Goal: Transaction & Acquisition: Book appointment/travel/reservation

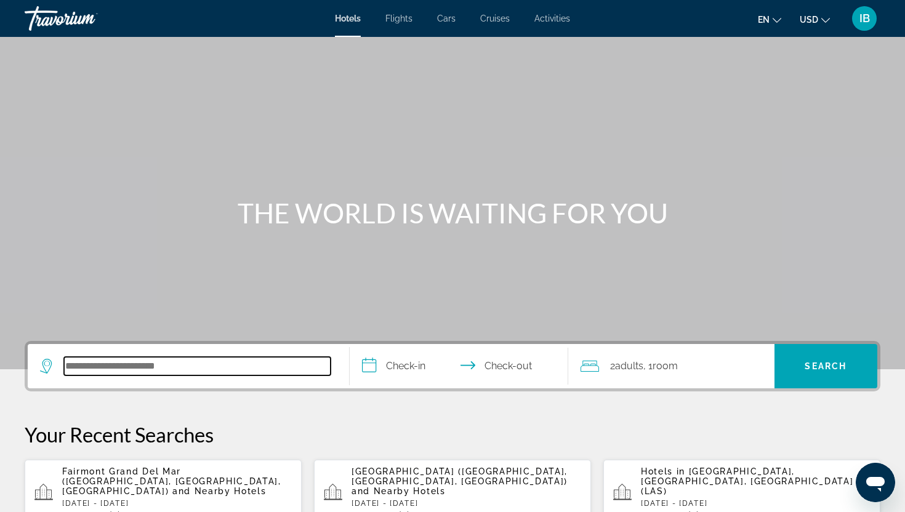
click at [240, 369] on input "Search hotel destination" at bounding box center [197, 366] width 267 height 18
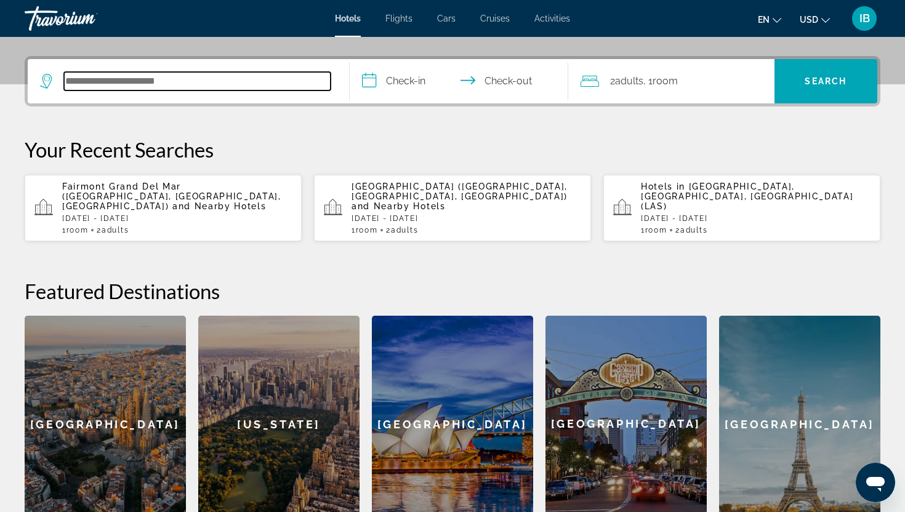
scroll to position [284, 0]
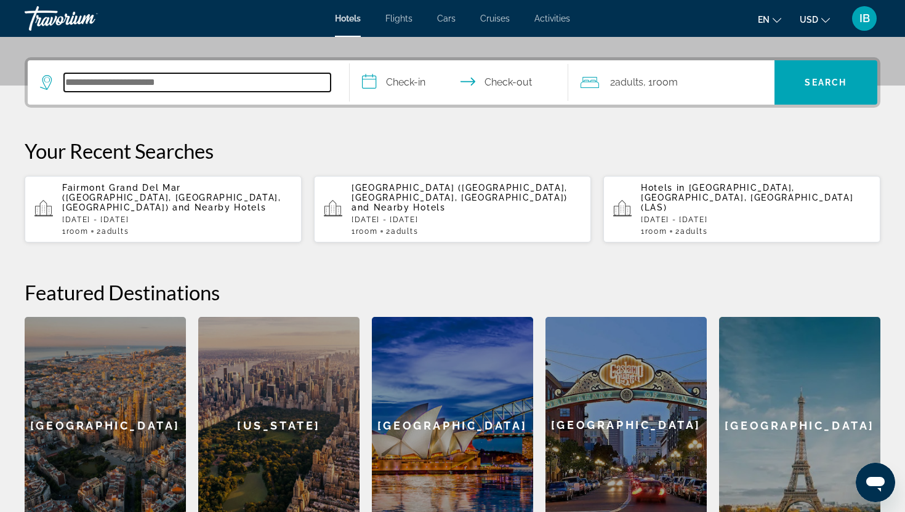
click at [254, 87] on input "Search hotel destination" at bounding box center [197, 82] width 267 height 18
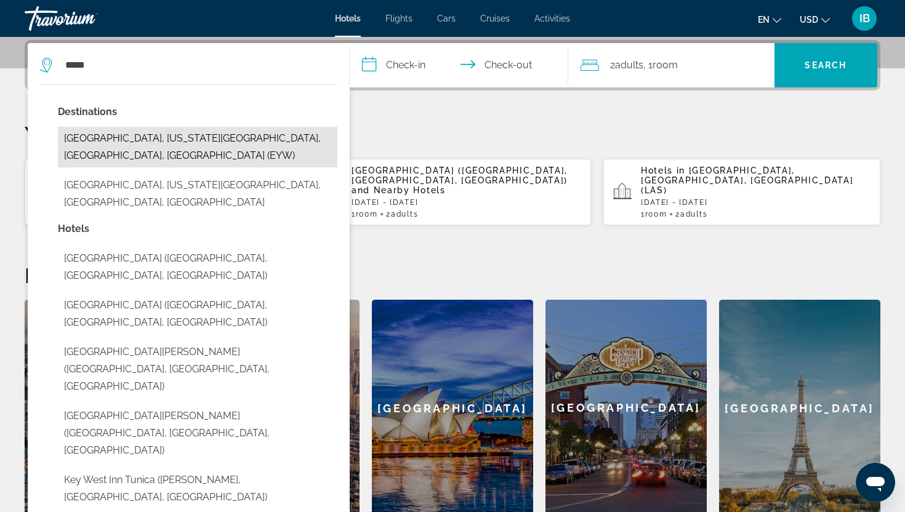
click at [240, 136] on button "[GEOGRAPHIC_DATA], [US_STATE][GEOGRAPHIC_DATA], [GEOGRAPHIC_DATA], [GEOGRAPHIC_…" at bounding box center [198, 147] width 280 height 41
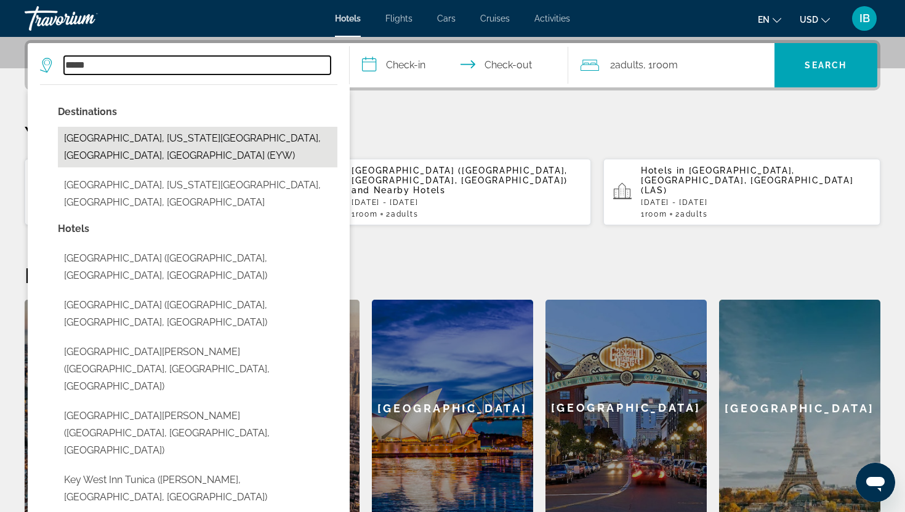
type input "**********"
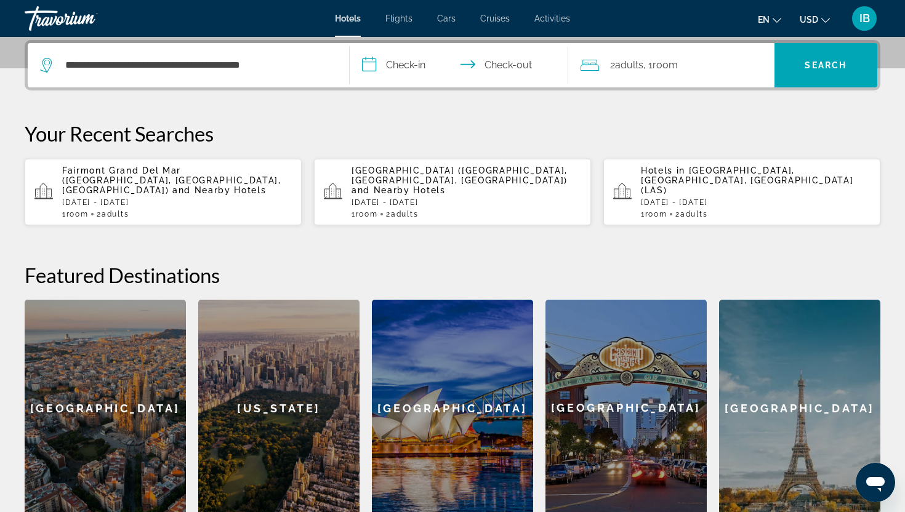
click at [374, 62] on input "**********" at bounding box center [462, 67] width 224 height 48
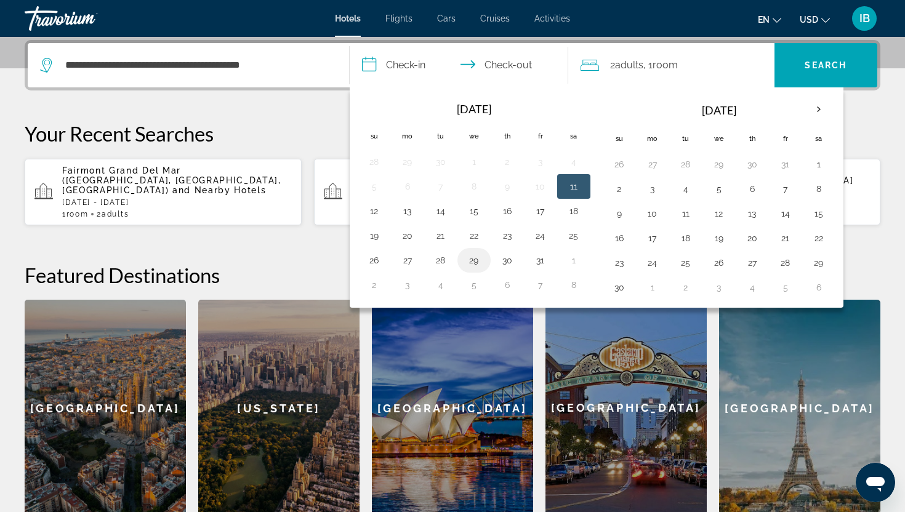
click at [474, 263] on button "29" at bounding box center [474, 260] width 20 height 17
click at [545, 257] on button "31" at bounding box center [541, 260] width 20 height 17
type input "**********"
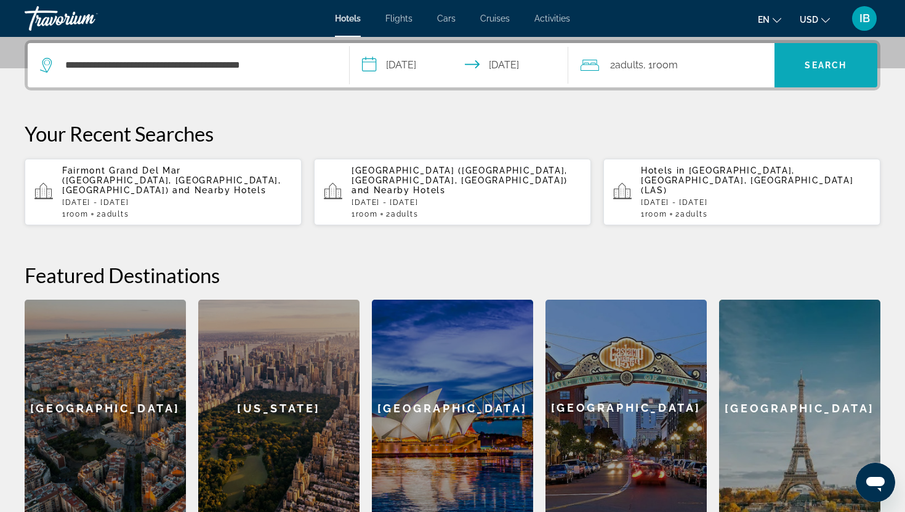
click at [826, 50] on span "Search" at bounding box center [826, 65] width 103 height 30
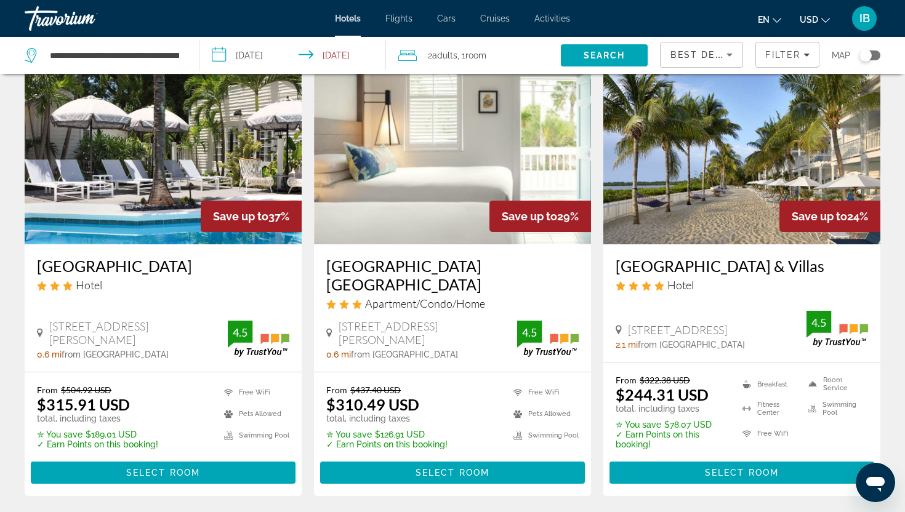
scroll to position [73, 0]
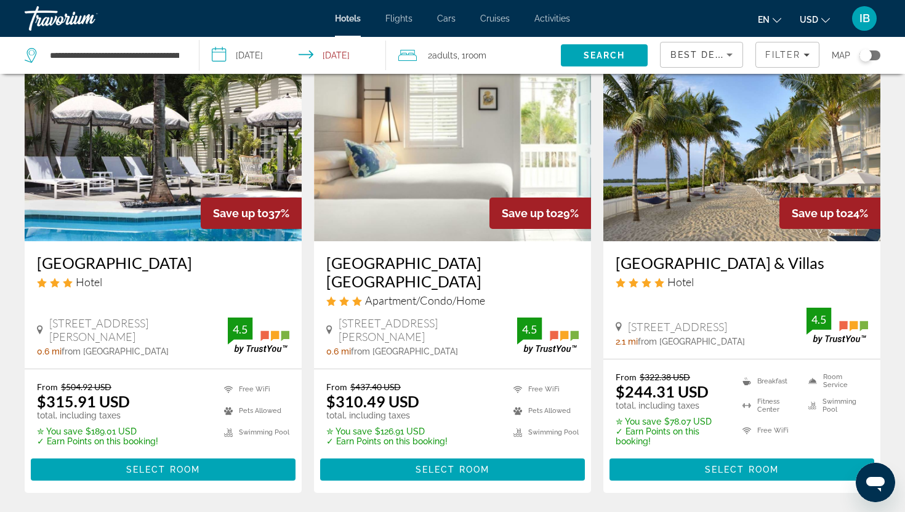
click at [794, 123] on img "Main content" at bounding box center [742, 142] width 277 height 197
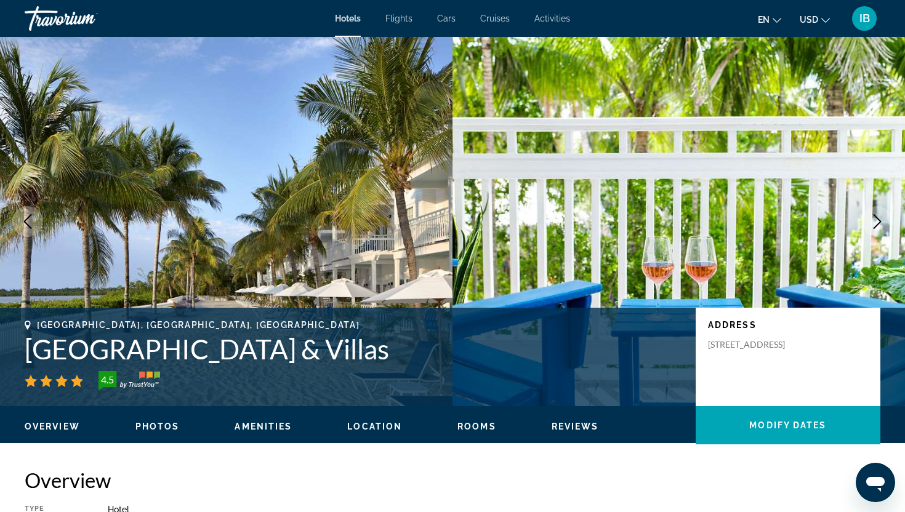
click at [314, 90] on img "Main content" at bounding box center [226, 222] width 453 height 370
click at [160, 429] on span "Photos" at bounding box center [157, 427] width 44 height 10
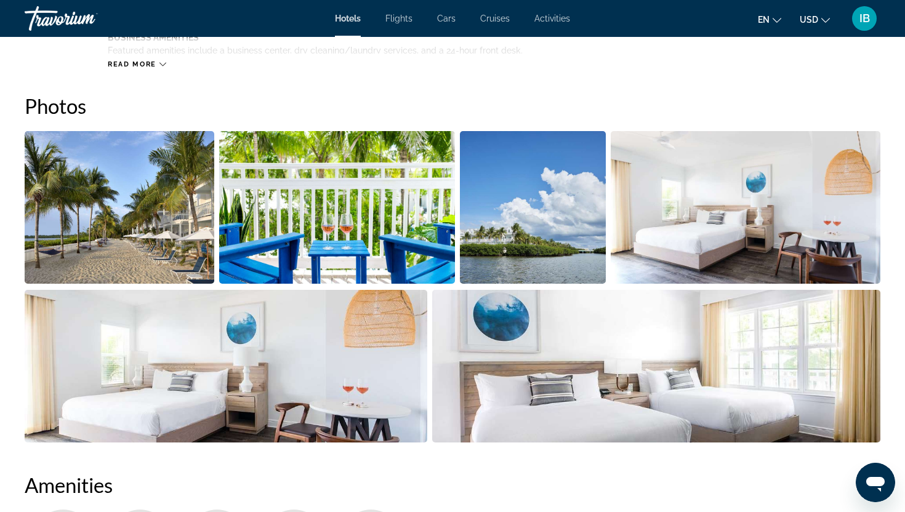
scroll to position [602, 0]
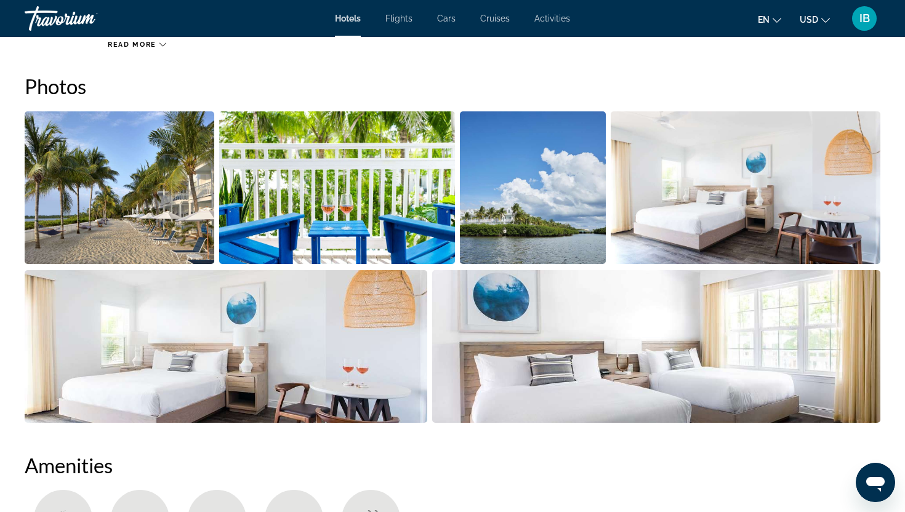
click at [177, 182] on img "Open full-screen image slider" at bounding box center [120, 187] width 190 height 153
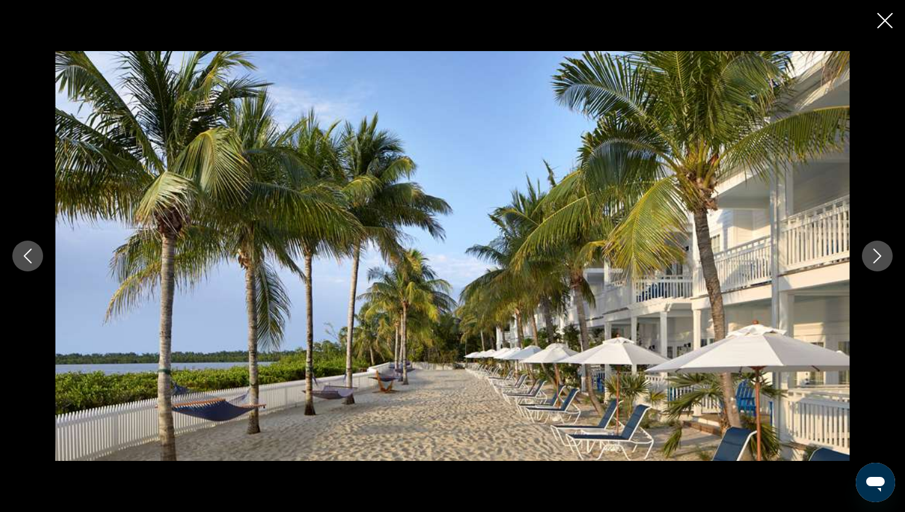
click at [877, 262] on icon "Next image" at bounding box center [877, 256] width 15 height 15
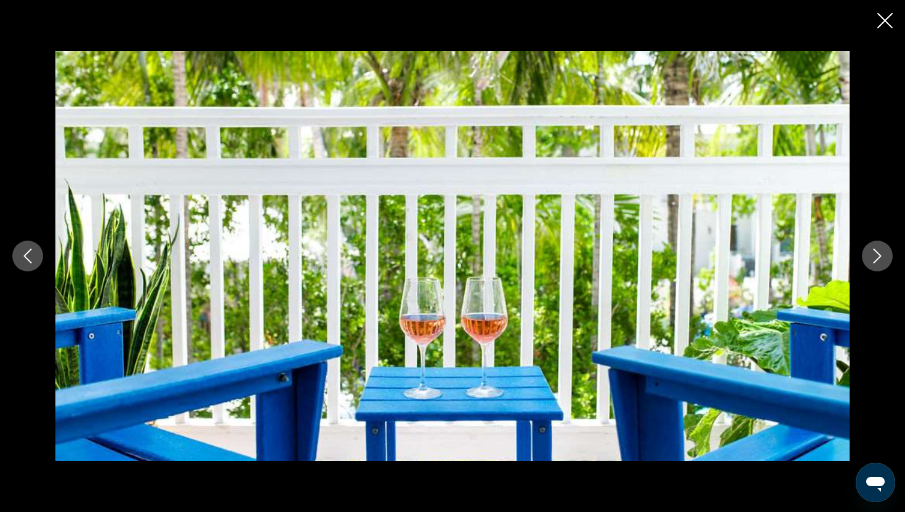
click at [877, 262] on icon "Next image" at bounding box center [877, 256] width 15 height 15
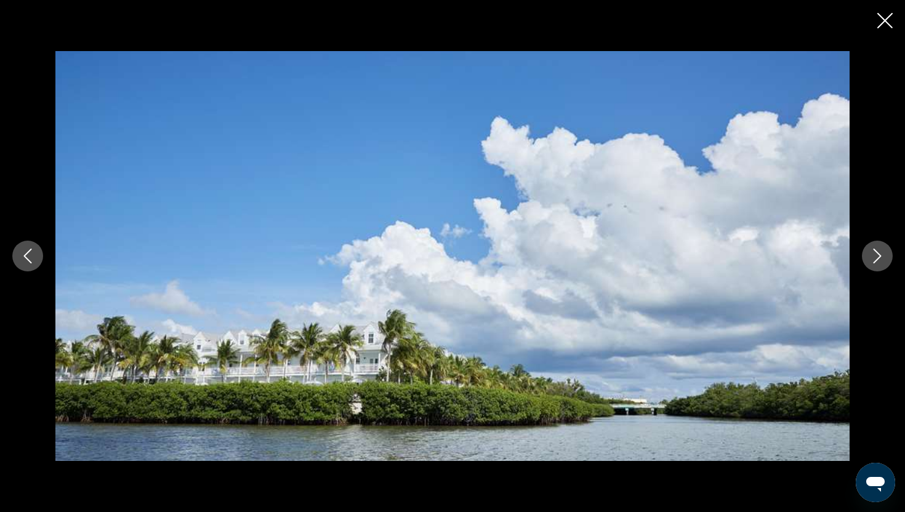
click at [877, 262] on icon "Next image" at bounding box center [877, 256] width 15 height 15
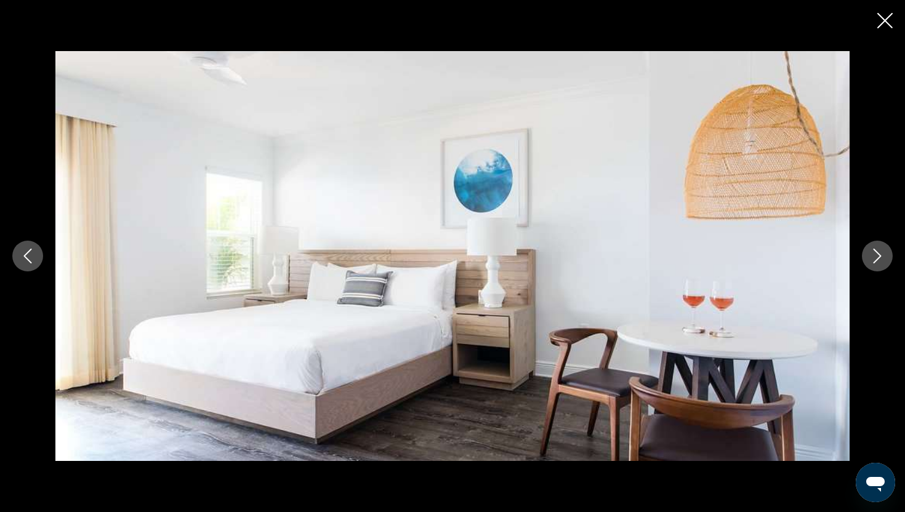
click at [877, 259] on icon "Next image" at bounding box center [878, 256] width 8 height 15
click at [878, 261] on icon "Next image" at bounding box center [877, 256] width 15 height 15
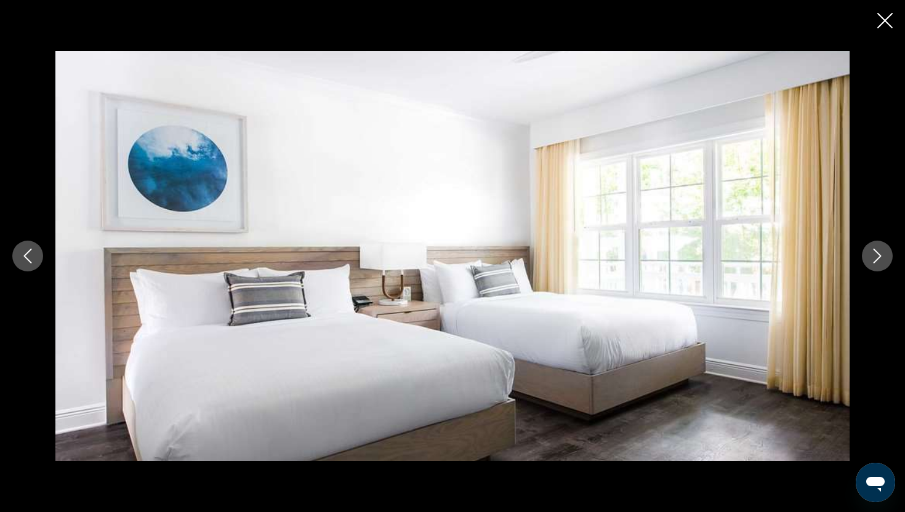
click at [878, 262] on icon "Next image" at bounding box center [877, 256] width 15 height 15
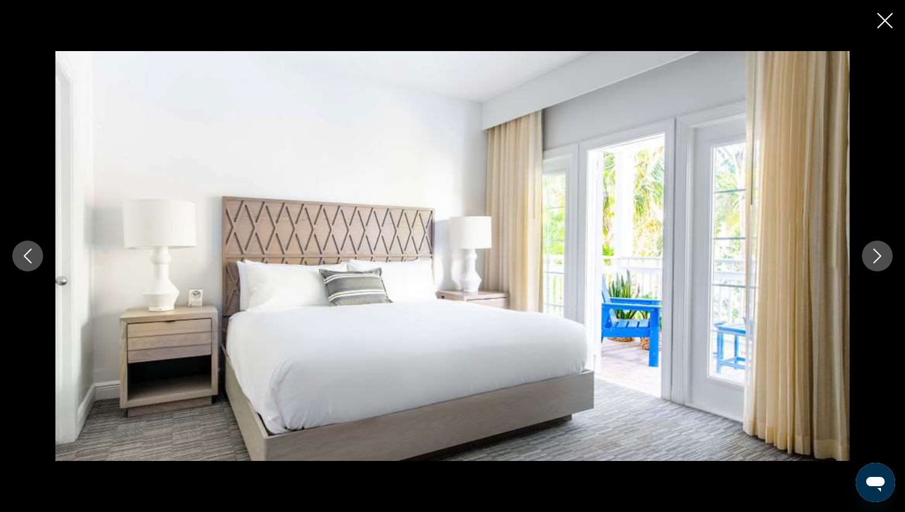
click at [879, 264] on button "Next image" at bounding box center [877, 256] width 31 height 31
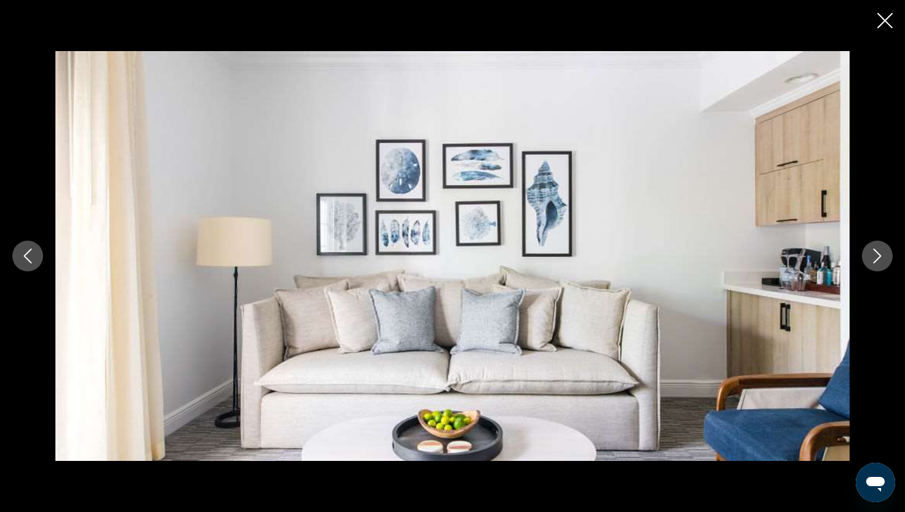
click at [887, 14] on icon "Close slideshow" at bounding box center [885, 20] width 15 height 15
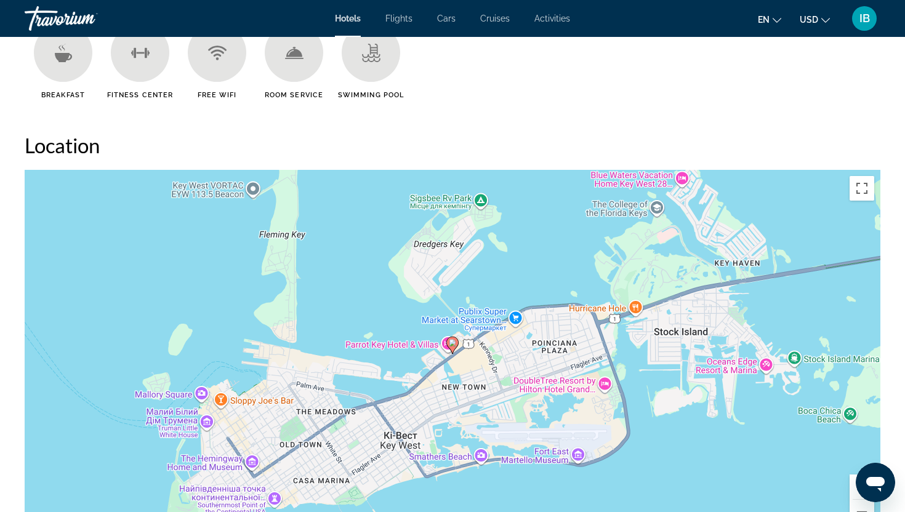
scroll to position [1272, 0]
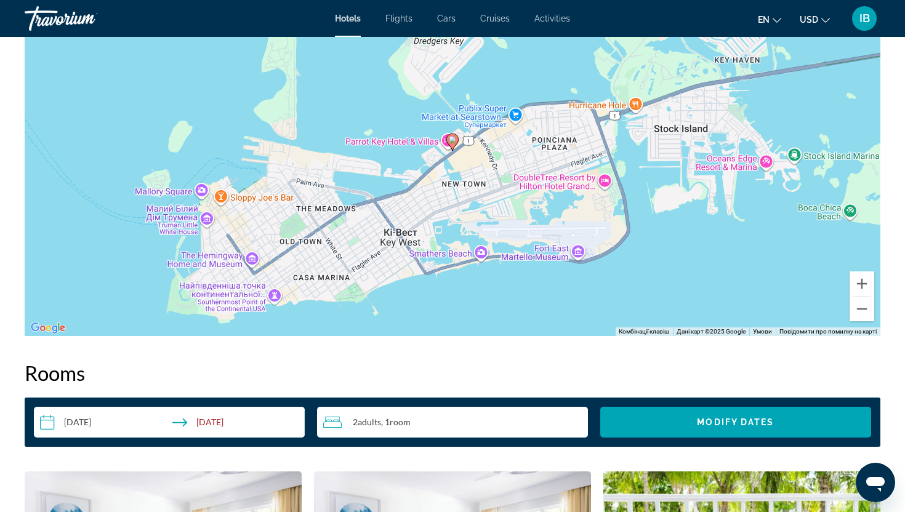
click at [279, 238] on div "Увімкніть режим перетягування за допомогою клавіатури, натиснувши Alt + Enter. …" at bounding box center [453, 152] width 856 height 370
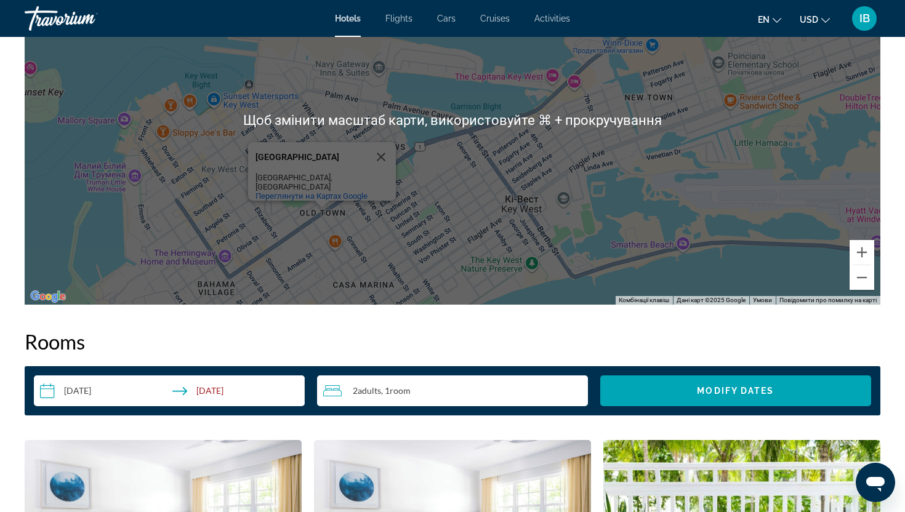
scroll to position [1305, 0]
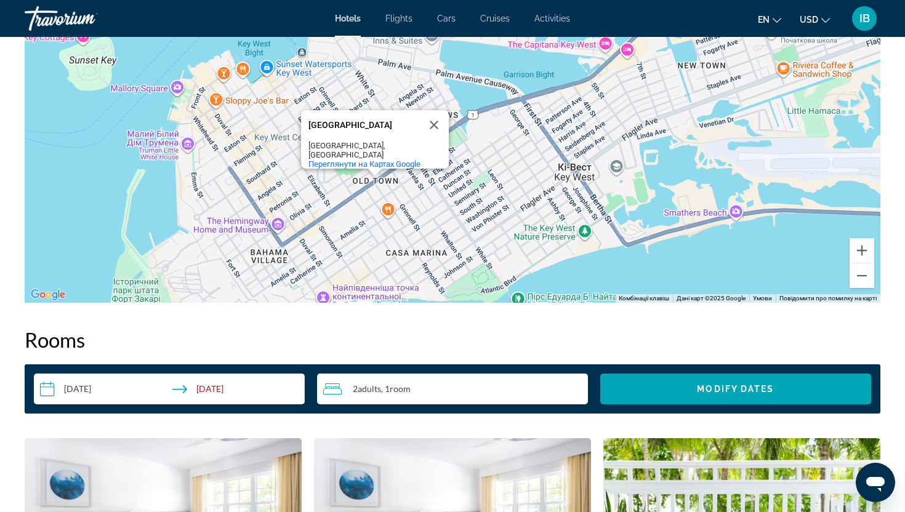
drag, startPoint x: 270, startPoint y: 238, endPoint x: 326, endPoint y: 206, distance: 64.8
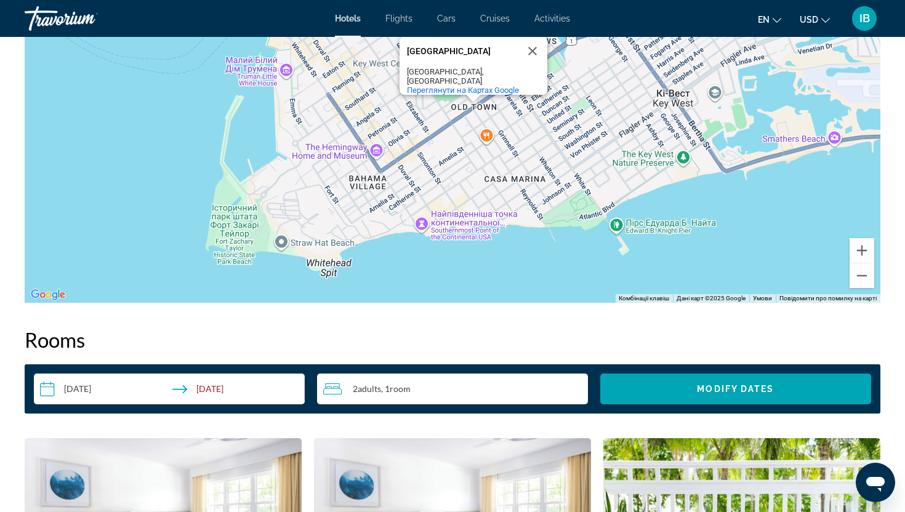
drag, startPoint x: 227, startPoint y: 250, endPoint x: 324, endPoint y: 174, distance: 123.7
click at [325, 174] on div "Увімкніть режим перетягування за допомогою клавіатури, натиснувши Alt + Enter. …" at bounding box center [453, 118] width 856 height 370
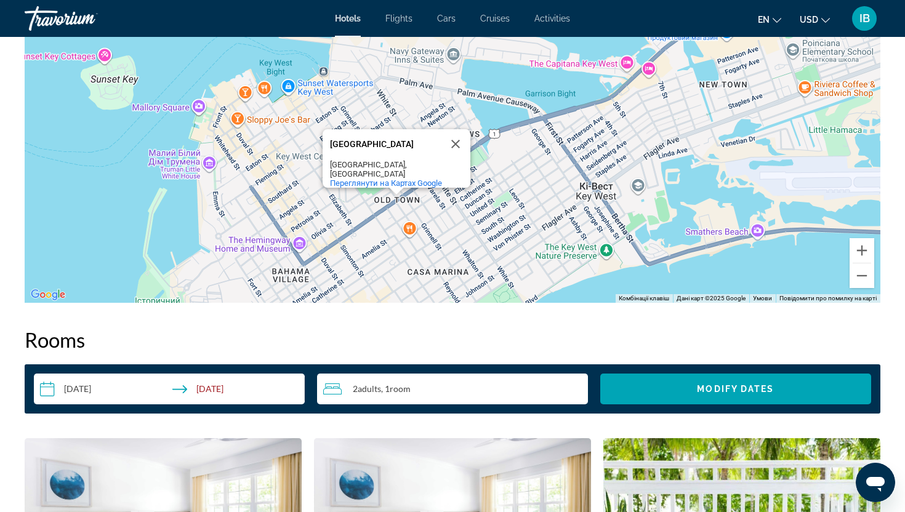
drag, startPoint x: 454, startPoint y: 179, endPoint x: 376, endPoint y: 274, distance: 123.4
click at [376, 274] on div "Увімкніть режим перетягування за допомогою клавіатури, натиснувши Alt + Enter. …" at bounding box center [453, 118] width 856 height 370
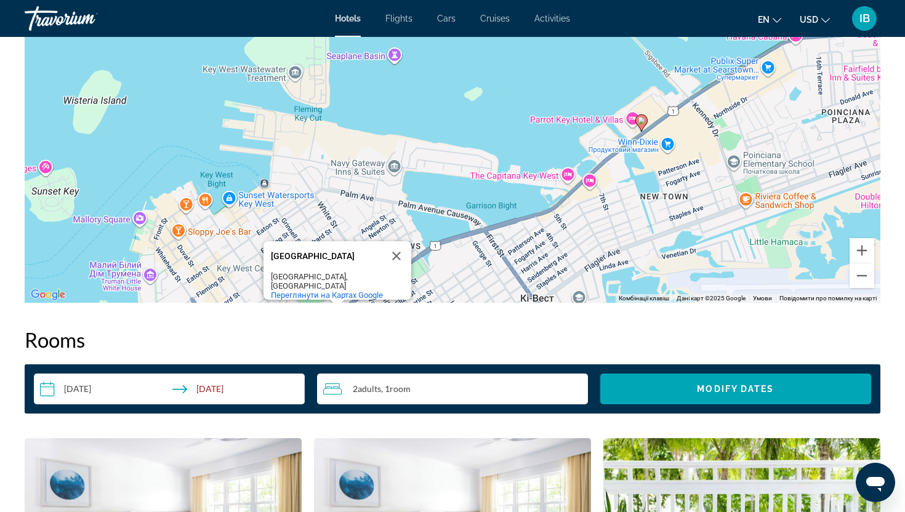
drag, startPoint x: 352, startPoint y: 108, endPoint x: 292, endPoint y: 224, distance: 129.7
click at [293, 224] on div "Увімкніть режим перетягування за допомогою клавіатури, натиснувши Alt + Enter. …" at bounding box center [453, 118] width 856 height 370
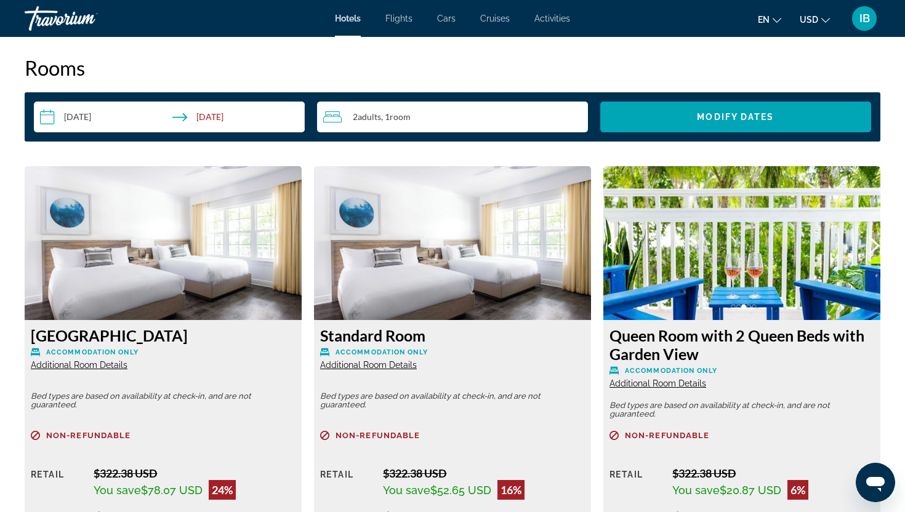
scroll to position [1578, 0]
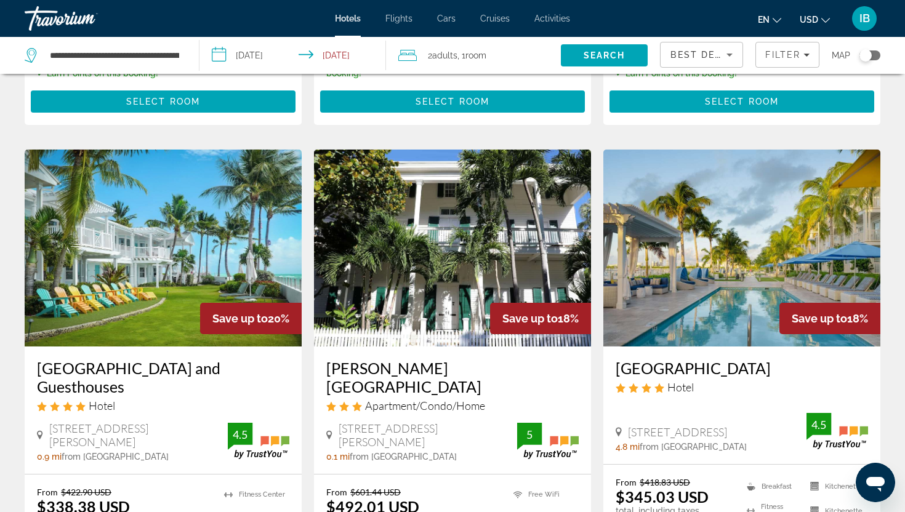
scroll to position [916, 0]
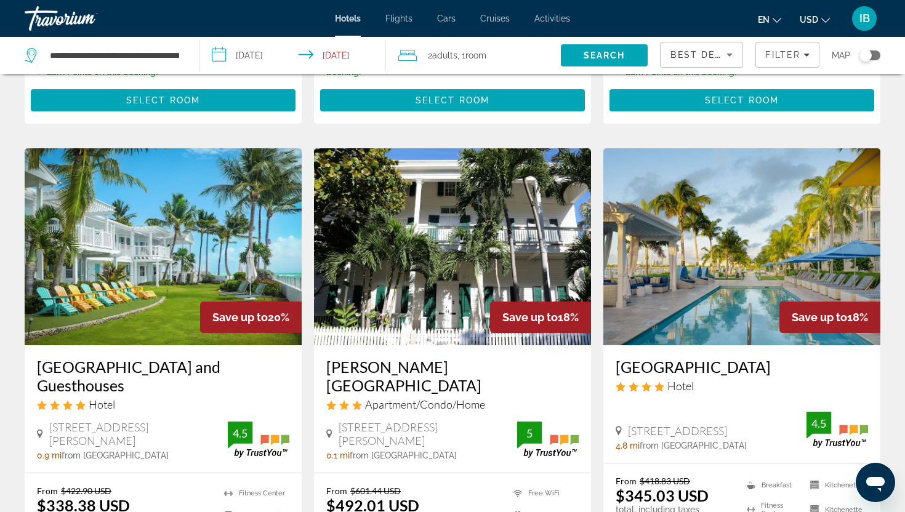
click at [868, 58] on div "Toggle map" at bounding box center [866, 55] width 12 height 12
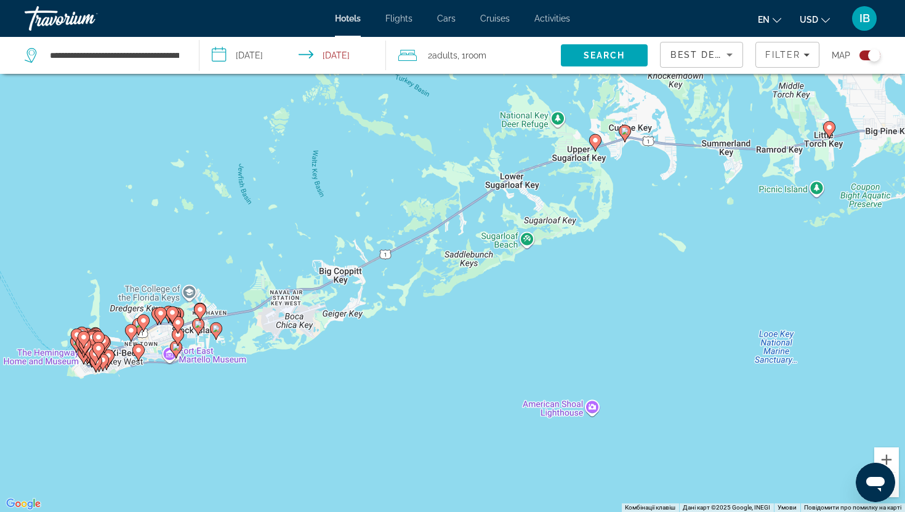
click at [132, 386] on div "Увімкніть режим перетягування за допомогою клавіатури, натиснувши Alt + Enter. …" at bounding box center [452, 256] width 905 height 512
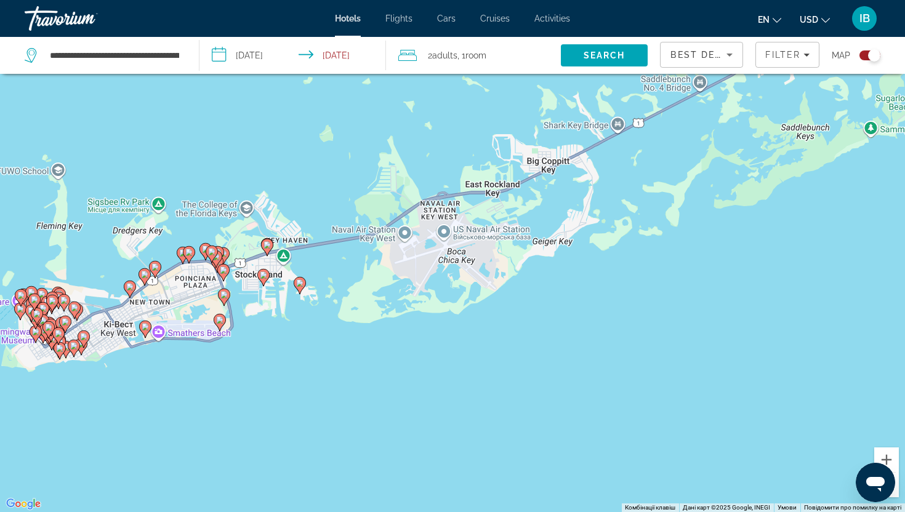
click at [132, 386] on div "Увімкніть режим перетягування за допомогою клавіатури, натиснувши Alt + Enter. …" at bounding box center [452, 256] width 905 height 512
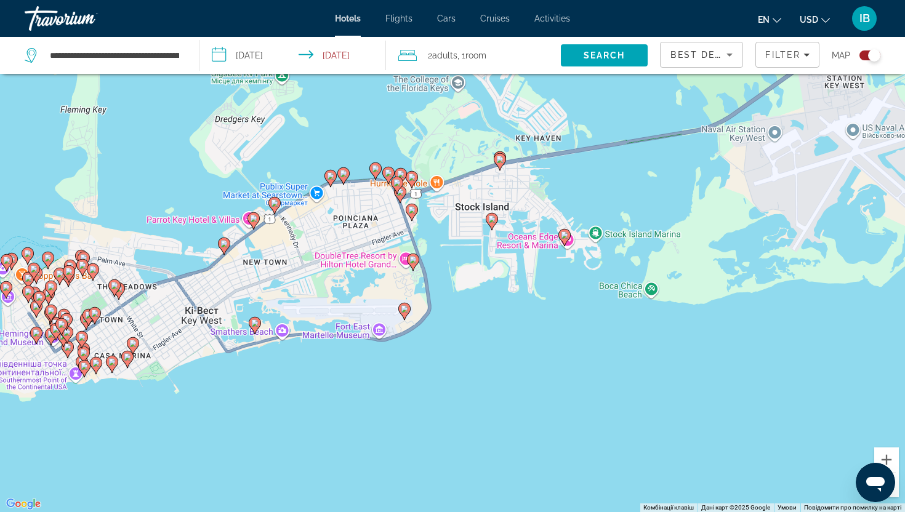
drag, startPoint x: 146, startPoint y: 370, endPoint x: 245, endPoint y: 413, distance: 108.4
click at [245, 413] on div "Увімкніть режим перетягування за допомогою клавіатури, натиснувши Alt + Enter. …" at bounding box center [452, 256] width 905 height 512
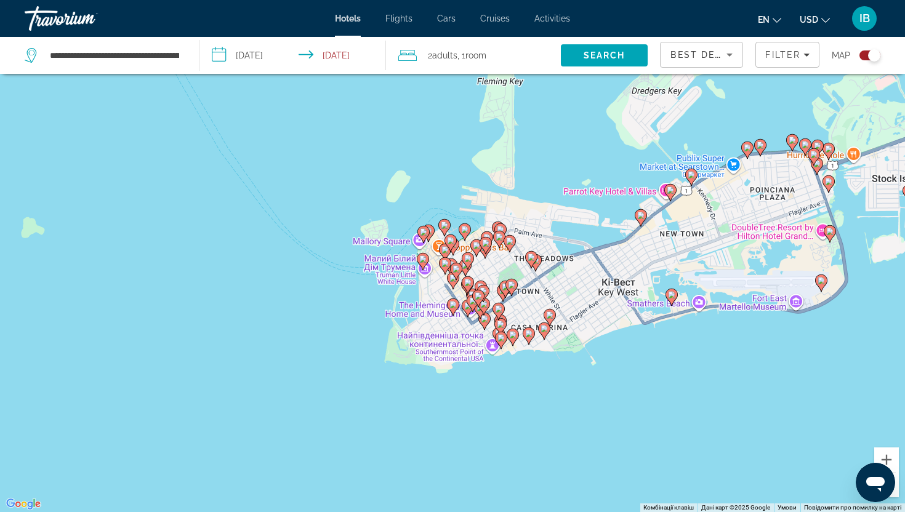
drag, startPoint x: 156, startPoint y: 409, endPoint x: 578, endPoint y: 382, distance: 422.7
click at [579, 382] on div "Увімкніть режим перетягування за допомогою клавіатури, натиснувши Alt + Enter. …" at bounding box center [452, 256] width 905 height 512
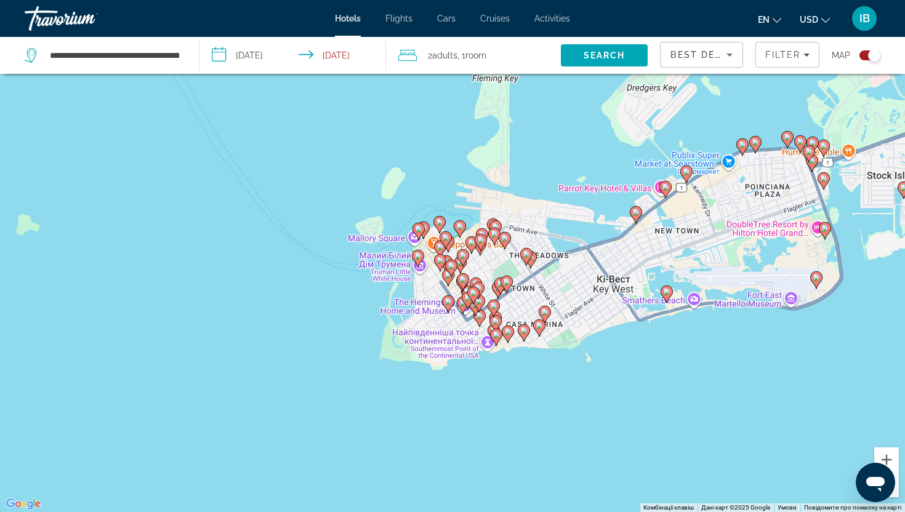
click at [496, 401] on div "Увімкніть режим перетягування за допомогою клавіатури, натиснувши Alt + Enter. …" at bounding box center [452, 256] width 905 height 512
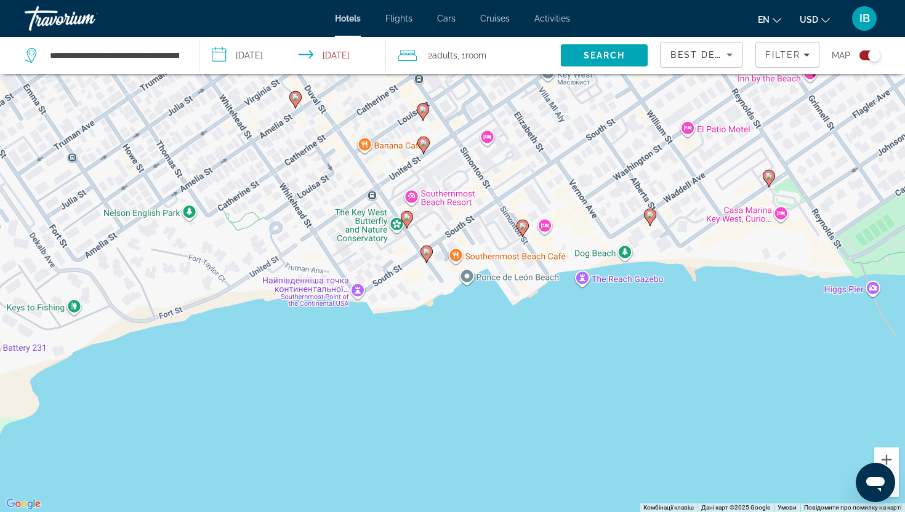
drag, startPoint x: 554, startPoint y: 211, endPoint x: 515, endPoint y: 442, distance: 234.1
click at [515, 442] on div "Увімкніть режим перетягування за допомогою клавіатури, натиснувши Alt + Enter. …" at bounding box center [452, 256] width 905 height 512
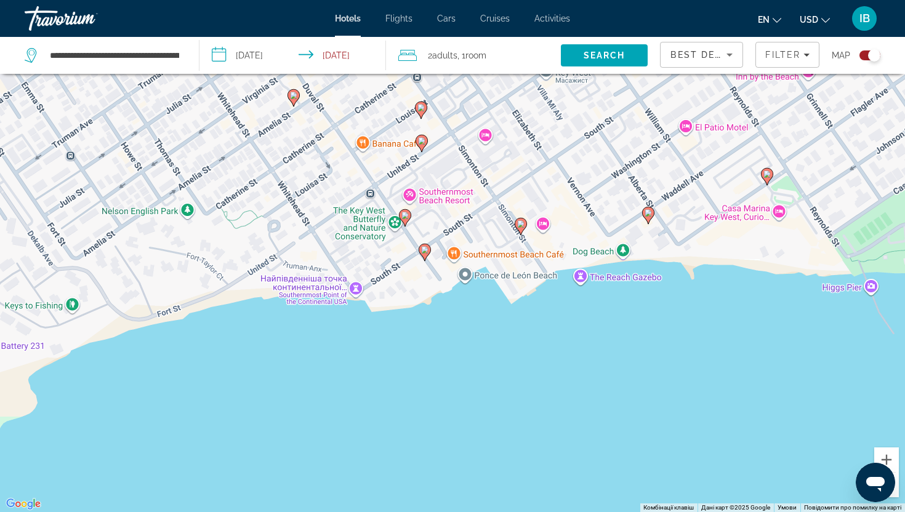
click at [783, 217] on div "Увімкніть режим перетягування за допомогою клавіатури, натиснувши Alt + Enter. …" at bounding box center [452, 256] width 905 height 512
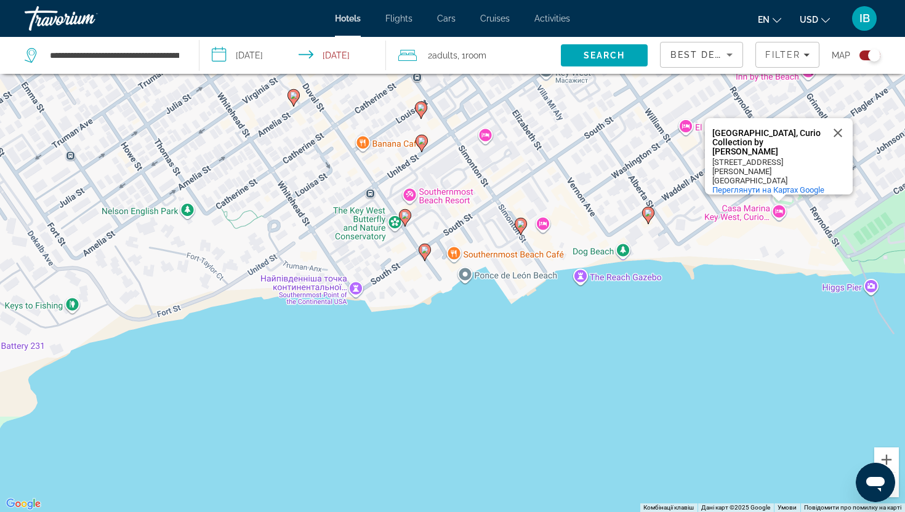
click at [746, 164] on div "1500 Reynolds St" at bounding box center [768, 167] width 111 height 18
click at [779, 211] on div "Увімкніть режим перетягування за допомогою клавіатури, натиснувши Alt + Enter. …" at bounding box center [452, 256] width 905 height 512
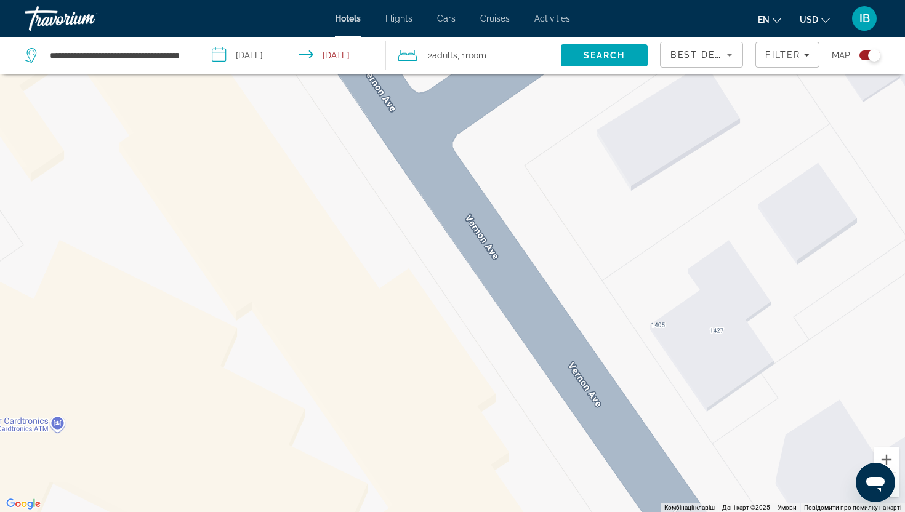
click at [589, 211] on div "Casa Marina Key West, Curio Collection by Hilton Casa Marina Key West, Curio Co…" at bounding box center [452, 256] width 905 height 512
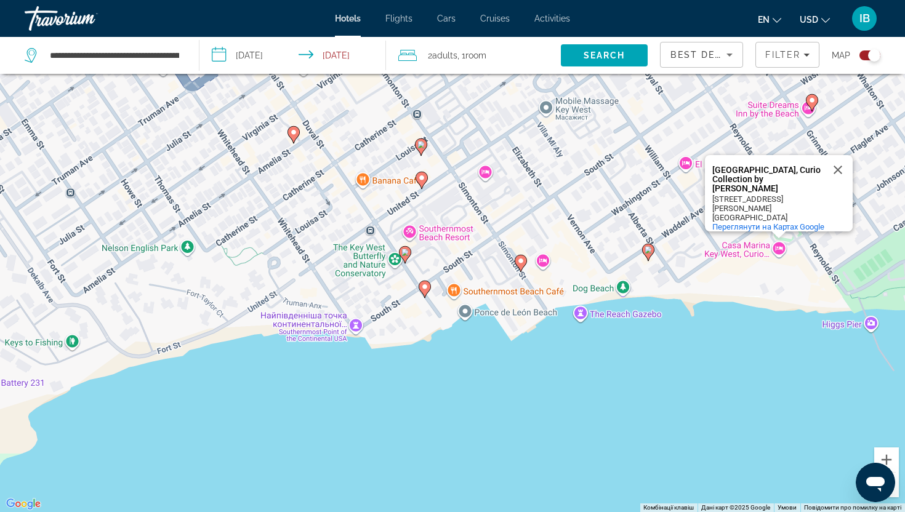
drag, startPoint x: 569, startPoint y: 183, endPoint x: 594, endPoint y: 276, distance: 96.4
click at [595, 276] on div "Увімкніть режим перетягування за допомогою клавіатури, натиснувши Alt + Enter. …" at bounding box center [452, 256] width 905 height 512
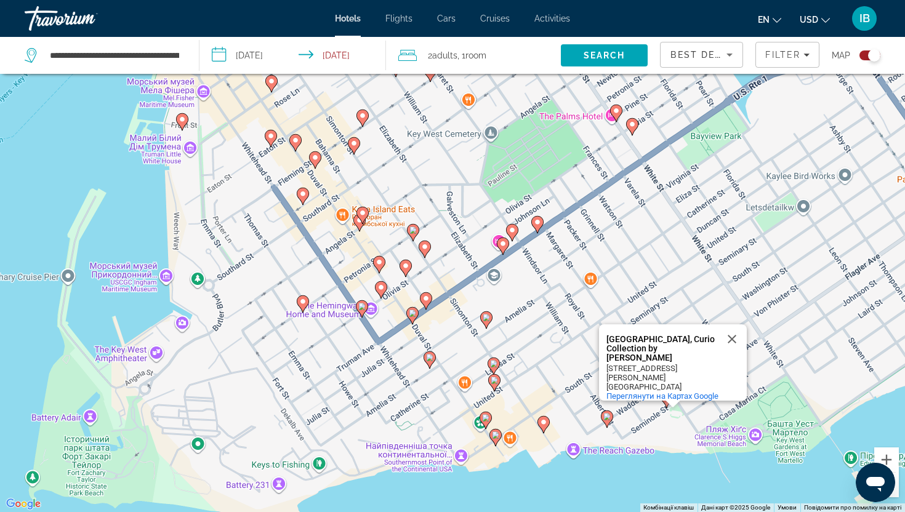
drag, startPoint x: 559, startPoint y: 232, endPoint x: 534, endPoint y: 360, distance: 130.0
click at [534, 360] on div "Увімкніть режим перетягування за допомогою клавіатури, натиснувши Alt + Enter. …" at bounding box center [452, 256] width 905 height 512
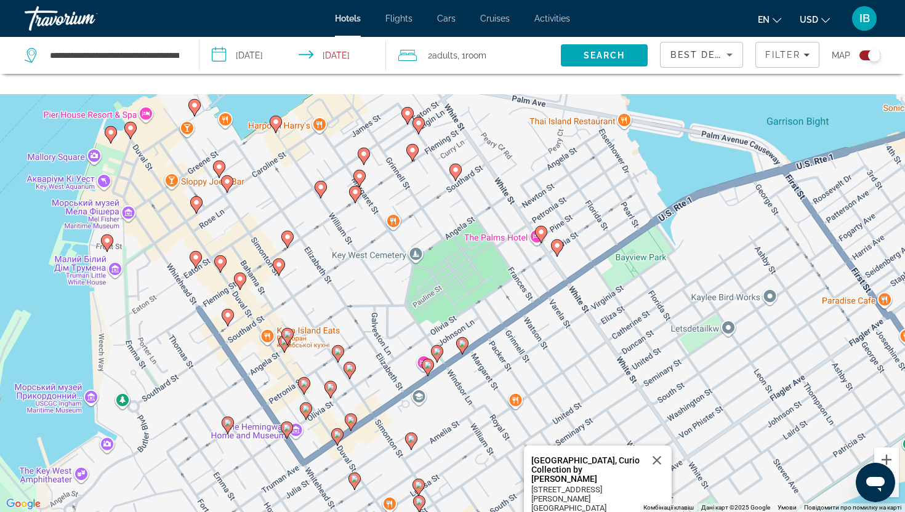
drag, startPoint x: 547, startPoint y: 331, endPoint x: 463, endPoint y: 467, distance: 160.5
click at [463, 467] on div "Увімкніть режим перетягування за допомогою клавіатури, натиснувши Alt + Enter. …" at bounding box center [452, 256] width 905 height 512
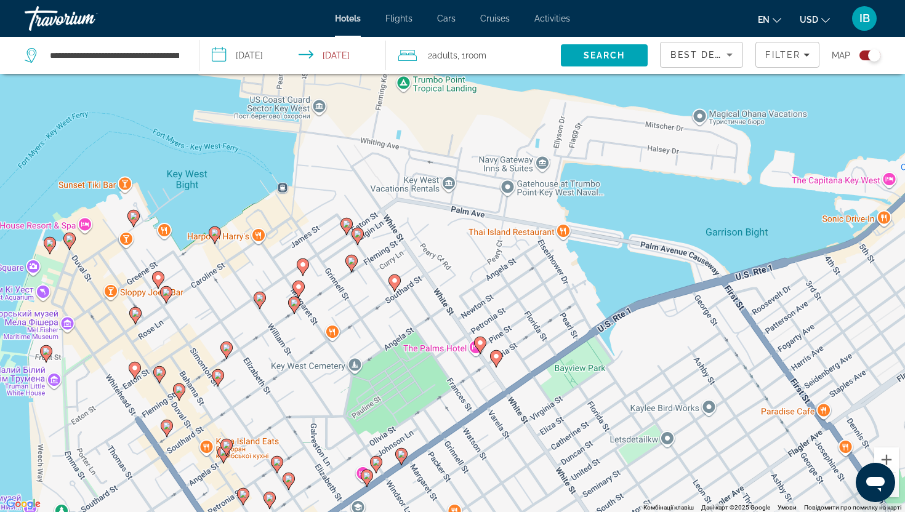
drag, startPoint x: 507, startPoint y: 188, endPoint x: 455, endPoint y: 289, distance: 113.8
click at [456, 289] on div "Увімкніть режим перетягування за допомогою клавіатури, натиснувши Alt + Enter. …" at bounding box center [452, 256] width 905 height 512
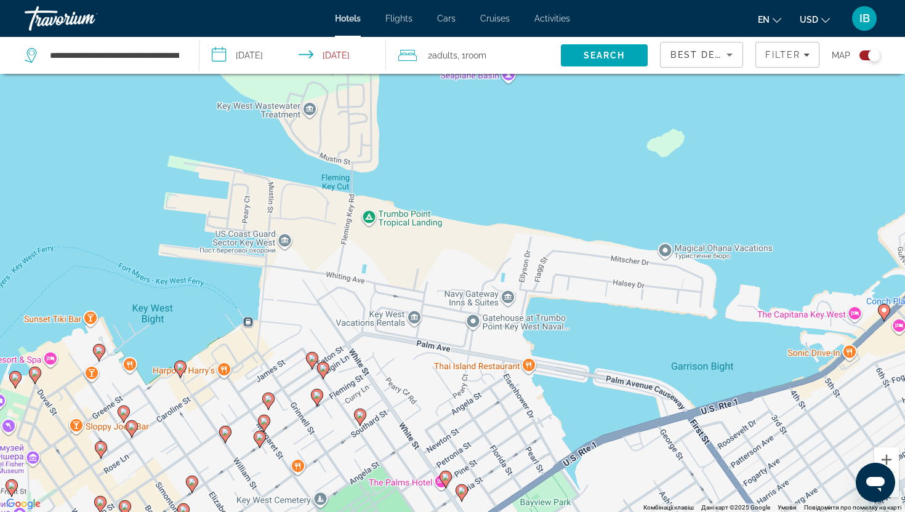
drag, startPoint x: 466, startPoint y: 172, endPoint x: 429, endPoint y: 312, distance: 143.8
click at [430, 312] on div "Увімкніть режим перетягування за допомогою клавіатури, натиснувши Alt + Enter. …" at bounding box center [452, 256] width 905 height 512
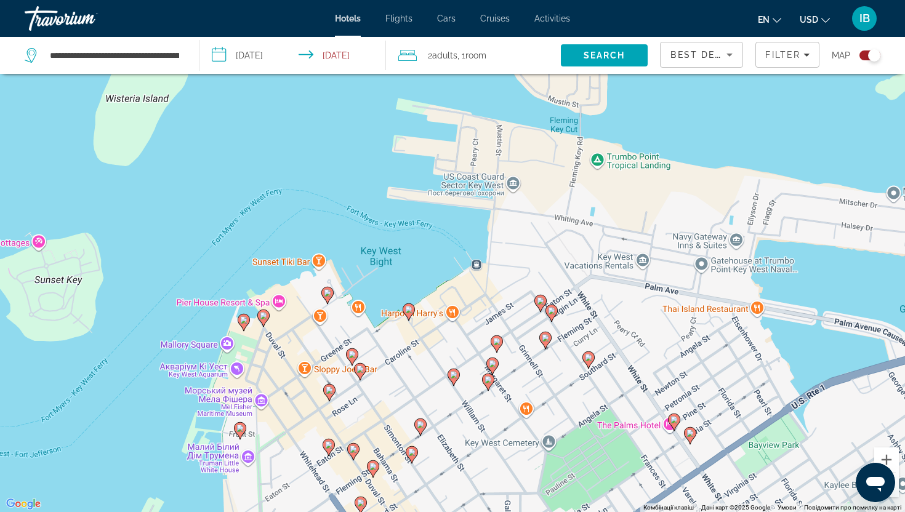
drag, startPoint x: 140, startPoint y: 370, endPoint x: 376, endPoint y: 313, distance: 241.8
click at [376, 313] on div "Увімкніть режим перетягування за допомогою клавіатури, натиснувши Alt + Enter. …" at bounding box center [452, 256] width 905 height 512
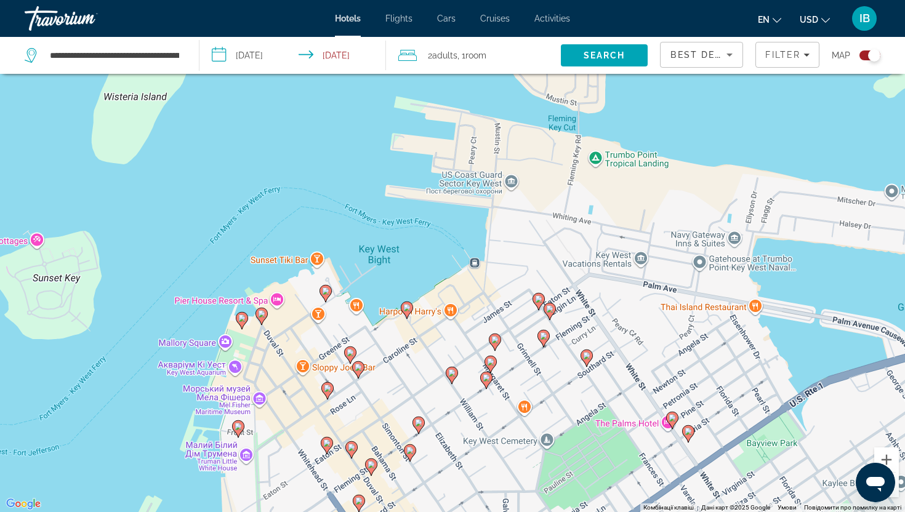
click at [318, 258] on div "Увімкніть режим перетягування за допомогою клавіатури, натиснувши Alt + Enter. …" at bounding box center [452, 256] width 905 height 512
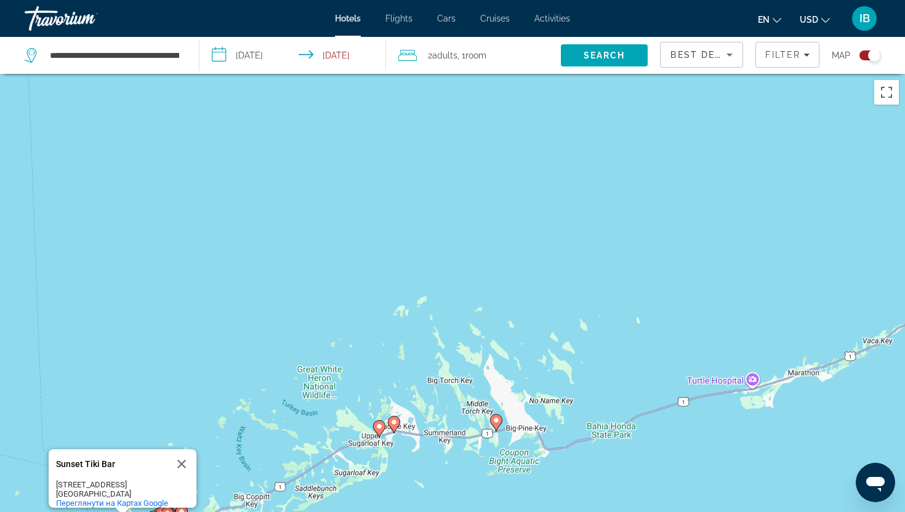
drag, startPoint x: 335, startPoint y: 166, endPoint x: 287, endPoint y: 381, distance: 220.8
click at [287, 381] on div "Увімкніть режим перетягування за допомогою клавіатури, натиснувши Alt + Enter. …" at bounding box center [452, 330] width 905 height 512
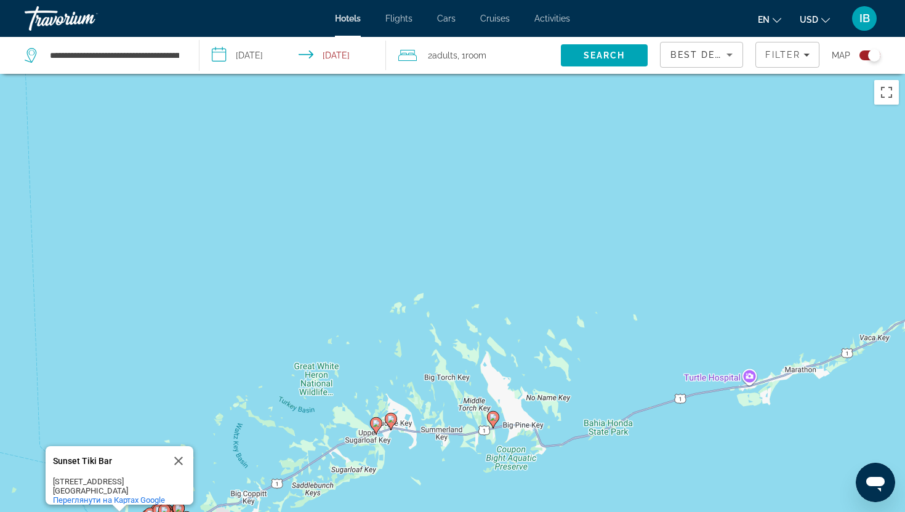
click at [871, 51] on div "Toggle map" at bounding box center [874, 55] width 12 height 12
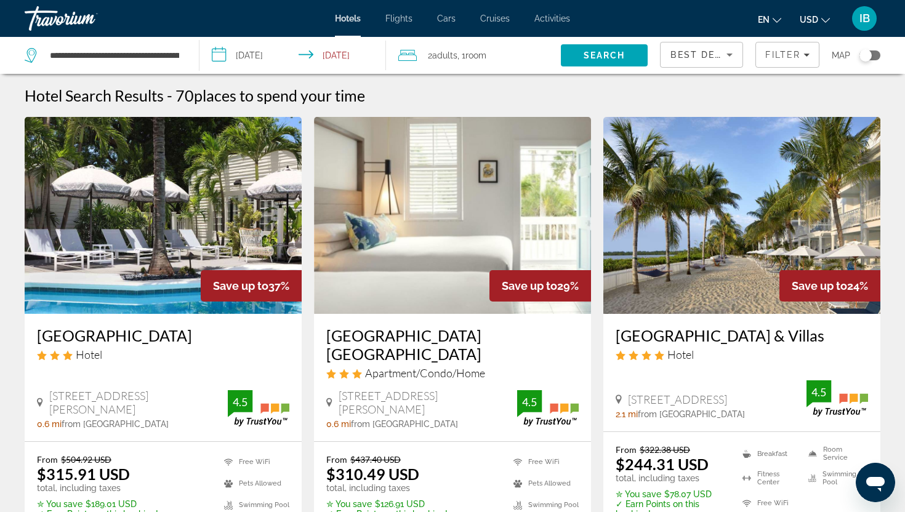
click at [145, 208] on img "Main content" at bounding box center [163, 215] width 277 height 197
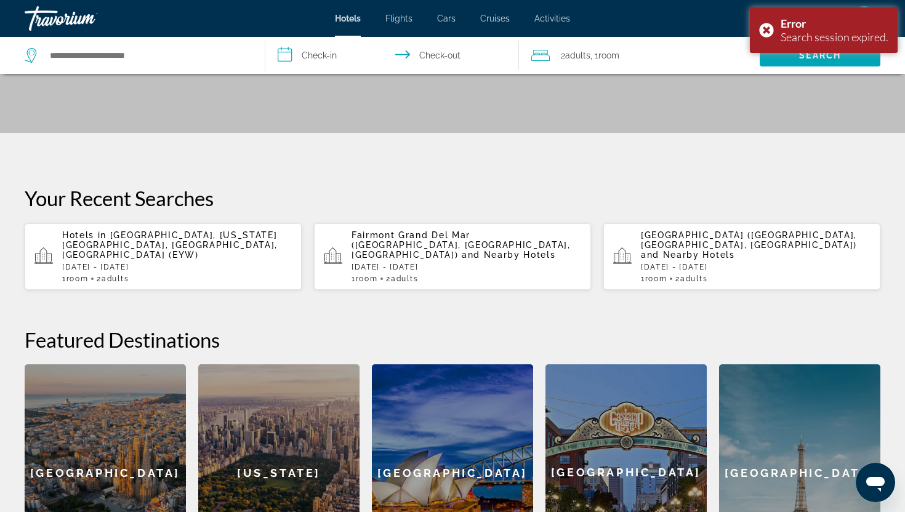
scroll to position [477, 0]
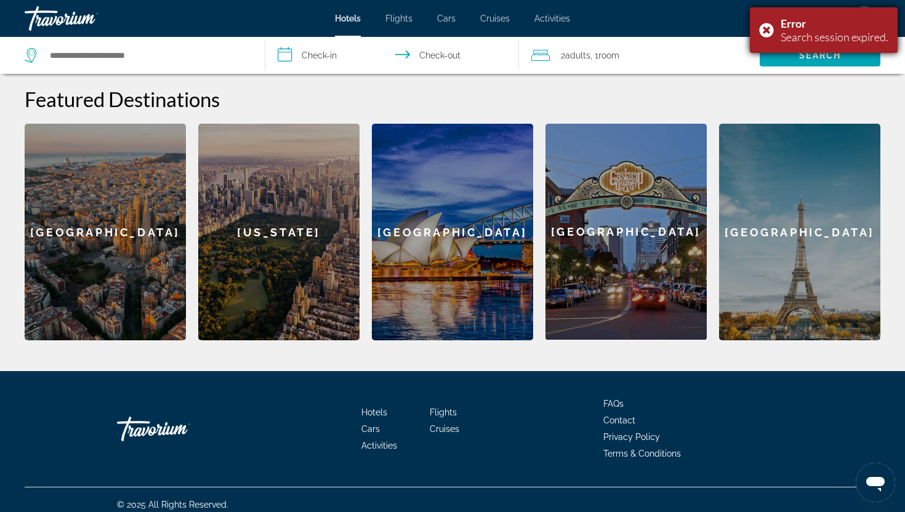
click at [766, 30] on div "Error Search session expired." at bounding box center [824, 30] width 148 height 46
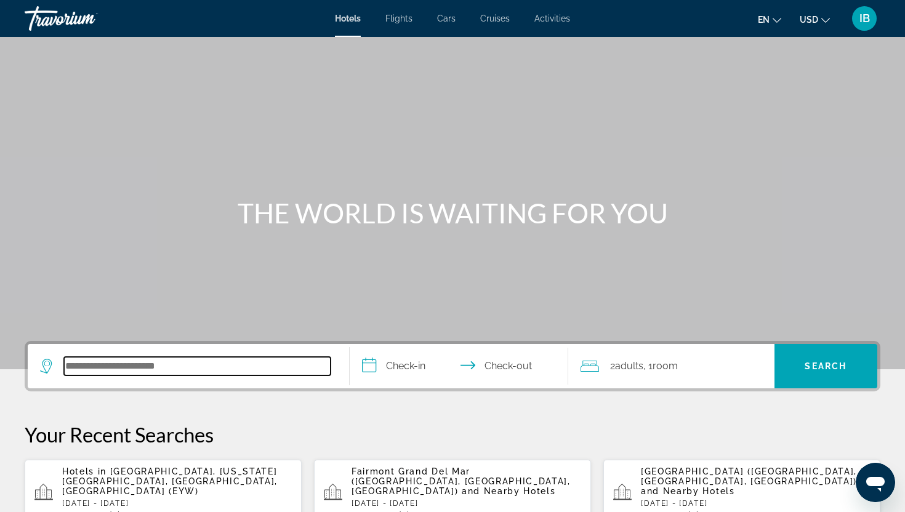
click at [203, 357] on input "Search hotel destination" at bounding box center [197, 366] width 267 height 18
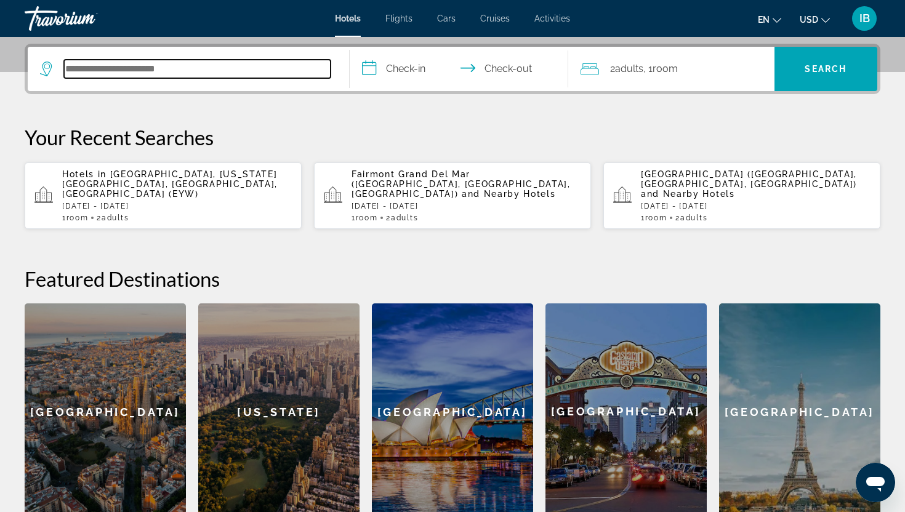
scroll to position [301, 0]
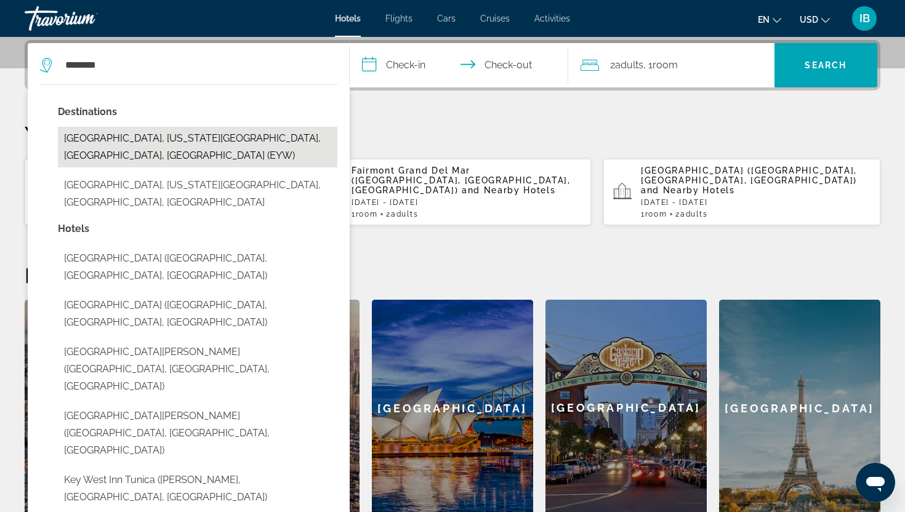
click at [232, 138] on button "[GEOGRAPHIC_DATA], [US_STATE][GEOGRAPHIC_DATA], [GEOGRAPHIC_DATA], [GEOGRAPHIC_…" at bounding box center [198, 147] width 280 height 41
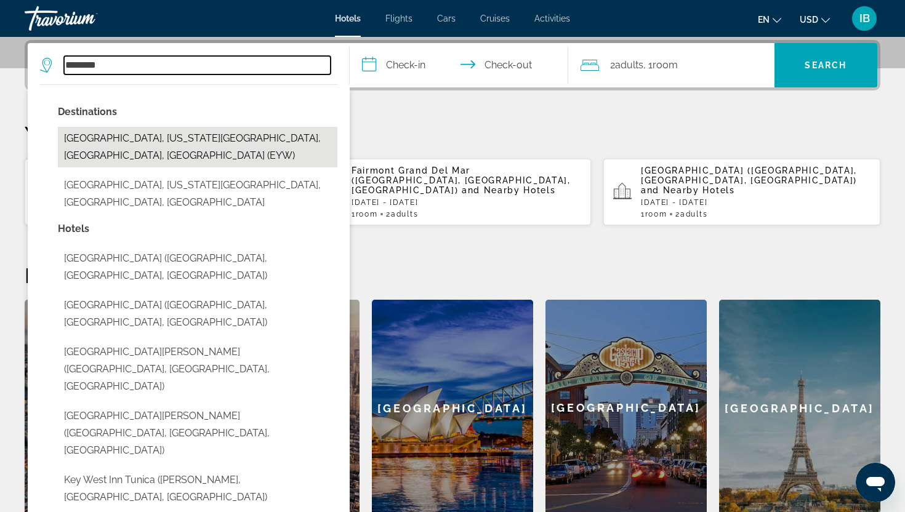
type input "**********"
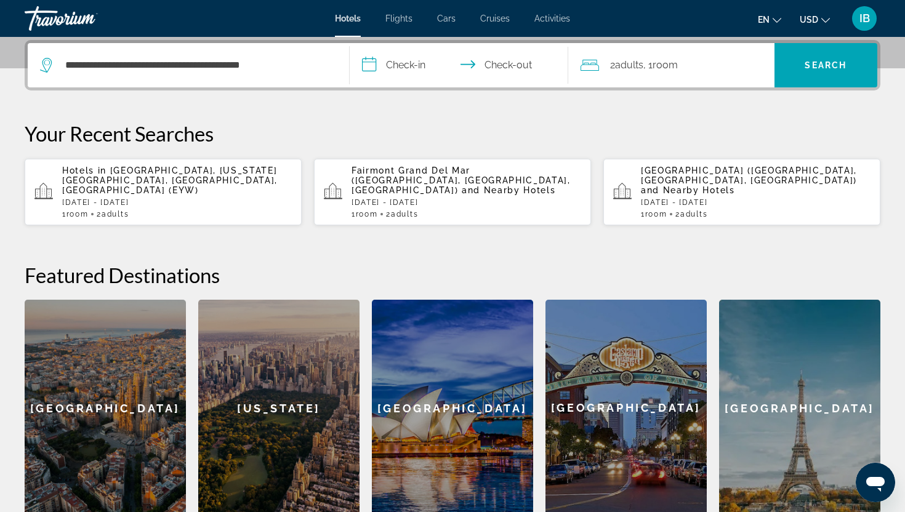
click at [414, 57] on input "**********" at bounding box center [462, 67] width 224 height 48
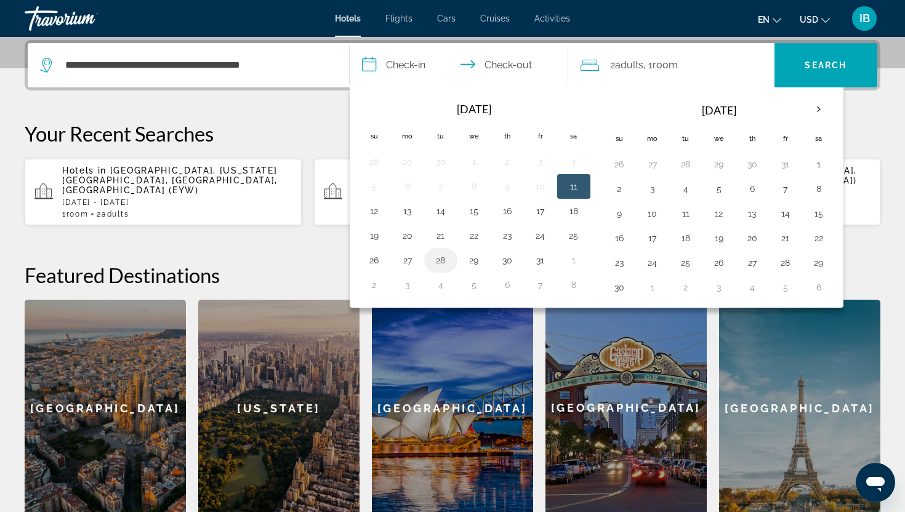
click at [442, 257] on button "28" at bounding box center [441, 260] width 20 height 17
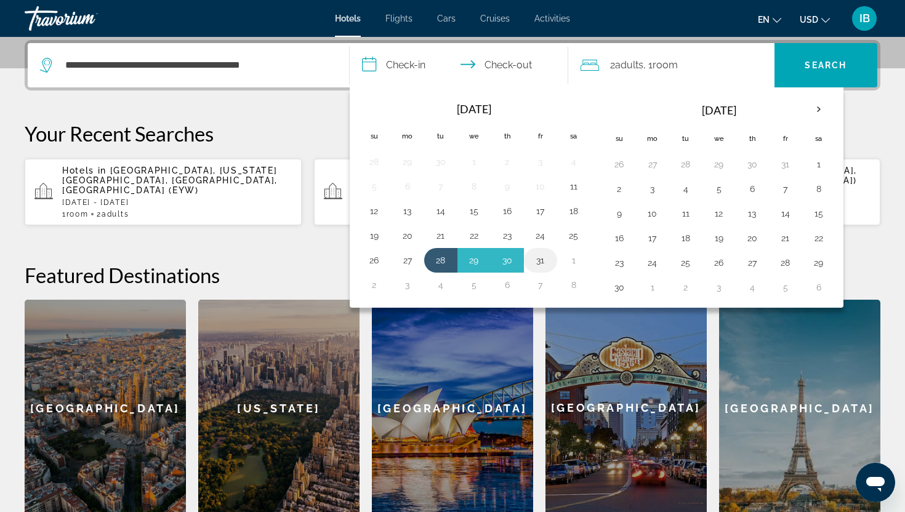
click at [543, 258] on button "31" at bounding box center [541, 260] width 20 height 17
type input "**********"
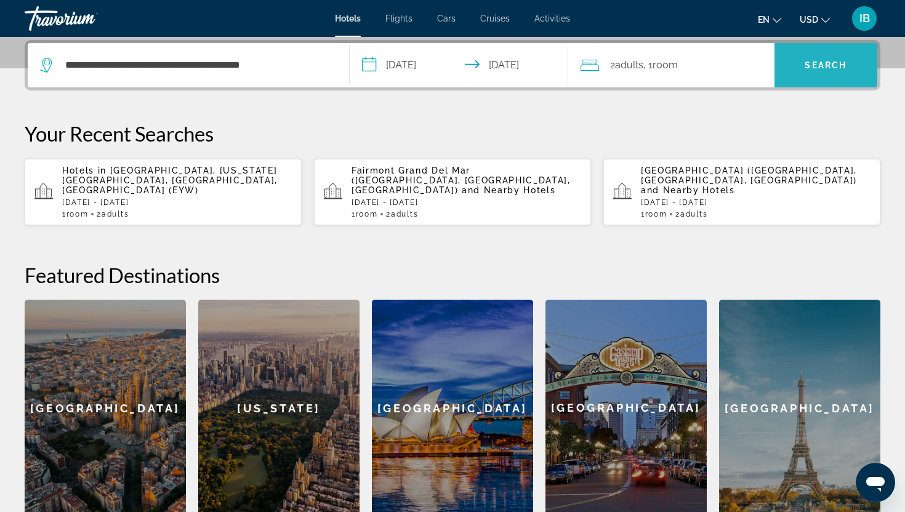
click at [829, 56] on span "Search" at bounding box center [826, 65] width 103 height 30
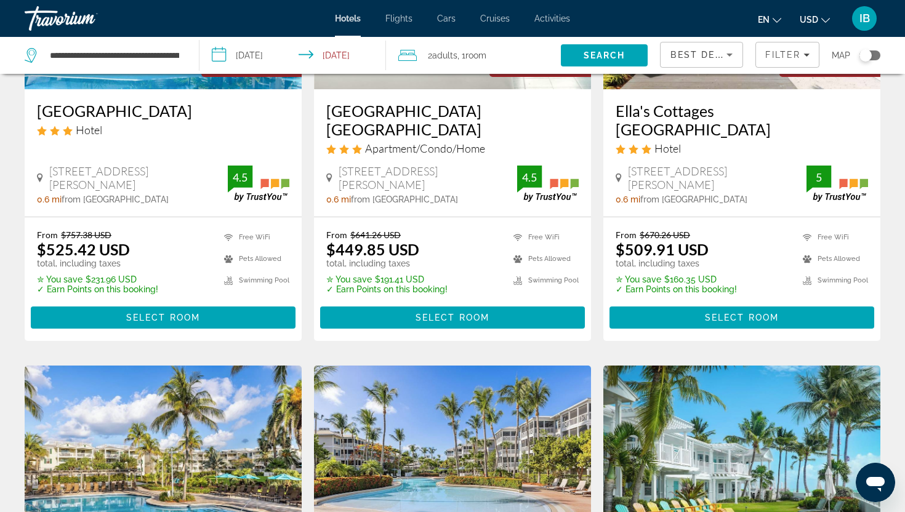
scroll to position [227, 0]
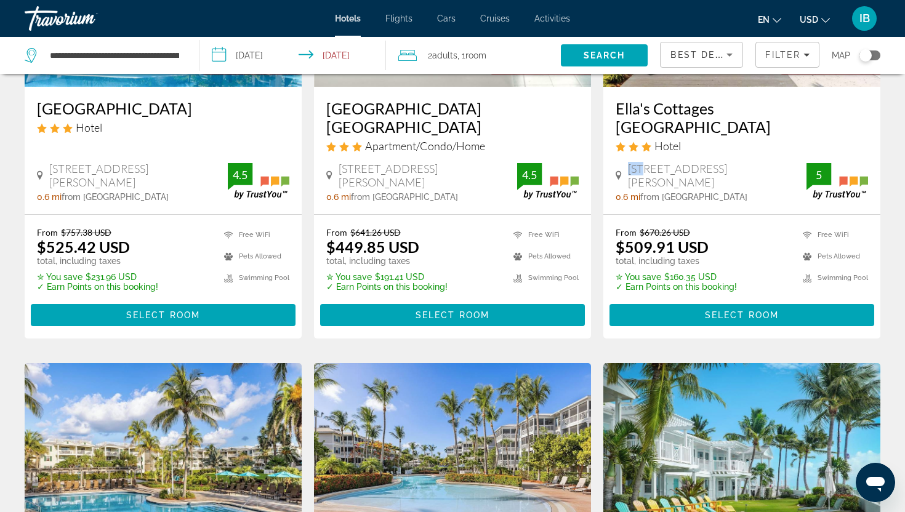
copy span "811"
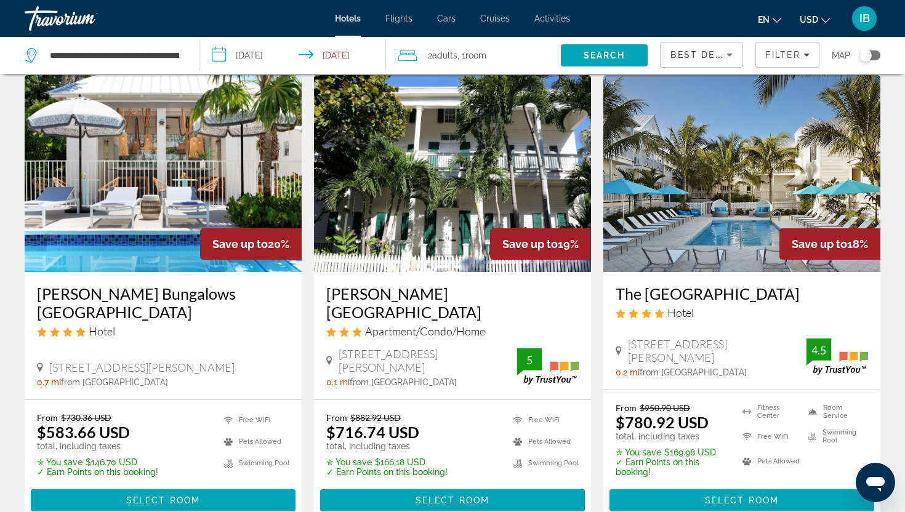
scroll to position [988, 0]
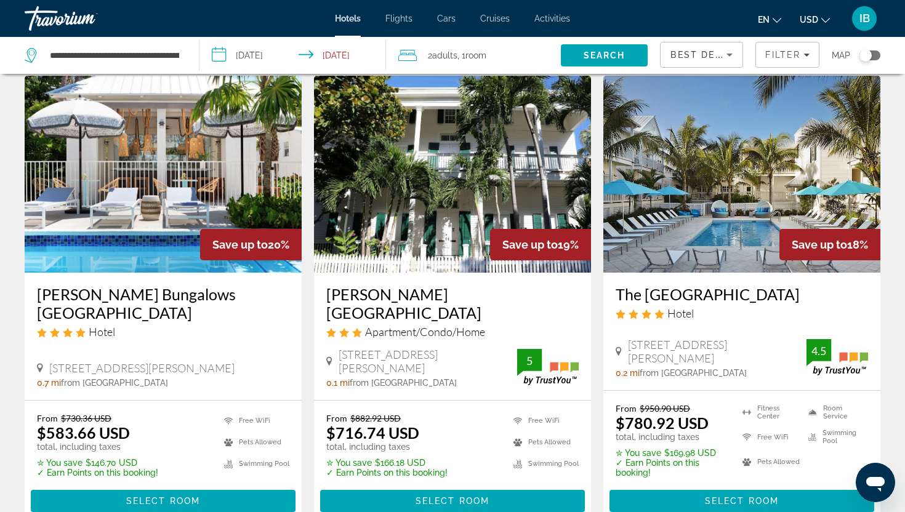
click at [286, 57] on input "**********" at bounding box center [296, 57] width 192 height 41
